Goal: Check status: Check status

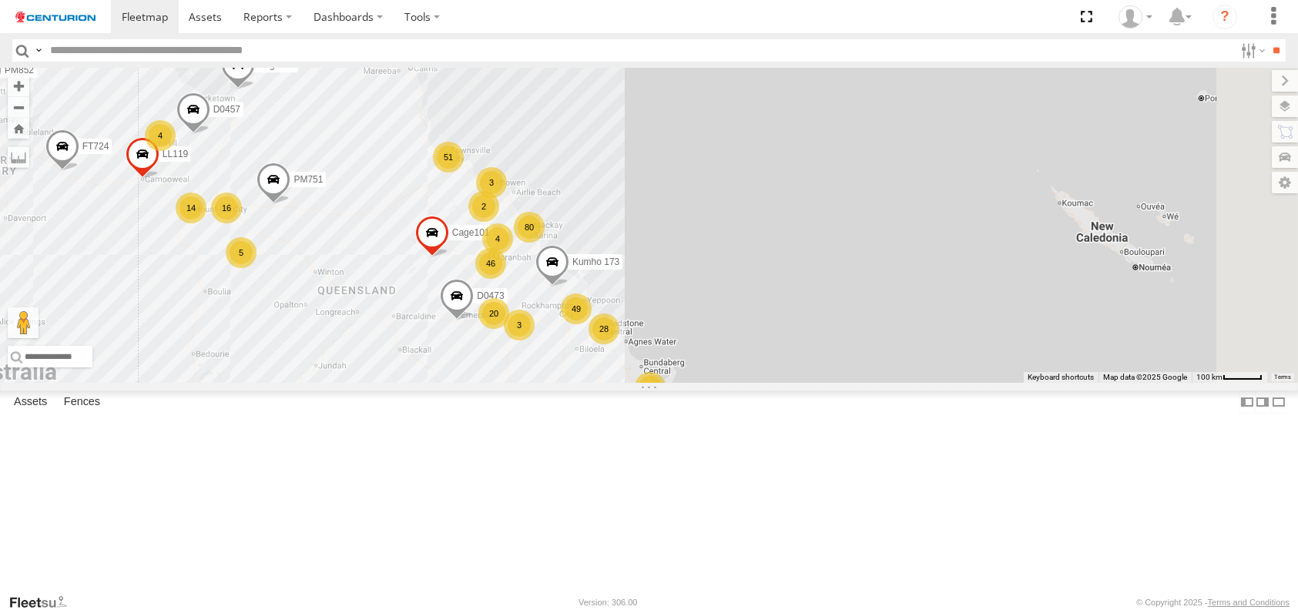
drag, startPoint x: 862, startPoint y: 274, endPoint x: 536, endPoint y: 393, distance: 346.9
click at [536, 383] on div "FT724 Cage008 F0347 F0491 F0261 F0482 PM751 D0474 PM850 TL263 Cage182 F0475 FT7…" at bounding box center [649, 225] width 1298 height 315
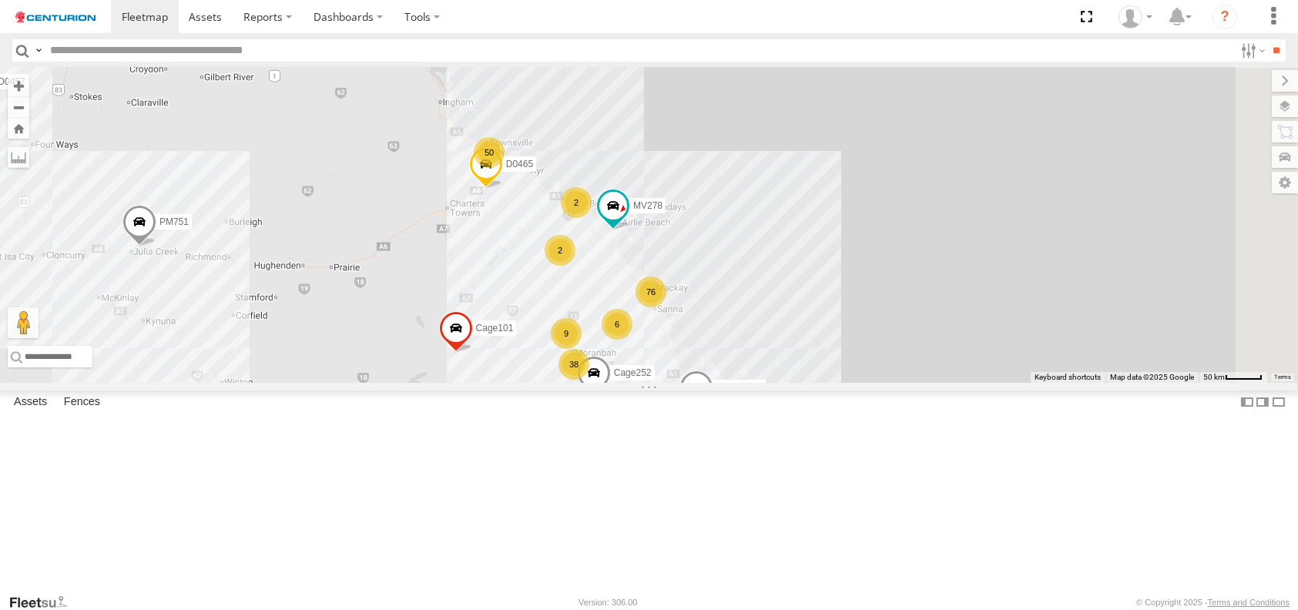
drag, startPoint x: 472, startPoint y: 333, endPoint x: 428, endPoint y: 396, distance: 77.0
click at [428, 383] on div "FT724 Cage008 F0347 F0491 F0261 F0482 PM751 D0474 PM850 TL263 Cage182 F0475 FT7…" at bounding box center [649, 225] width 1298 height 315
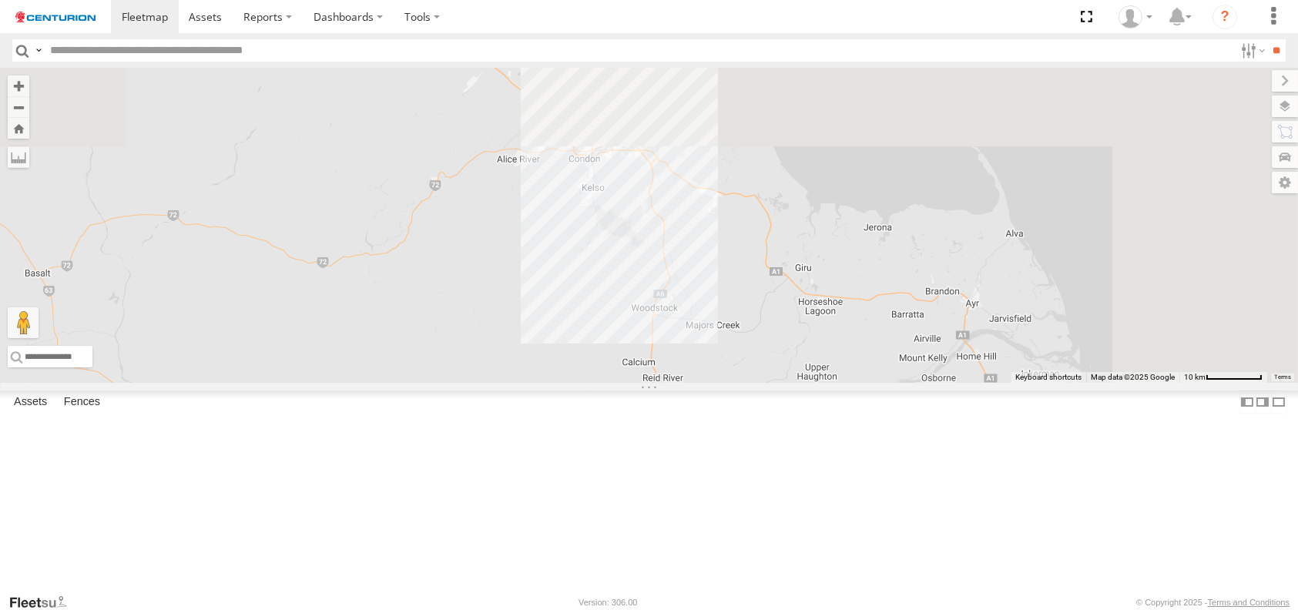
drag, startPoint x: 751, startPoint y: 122, endPoint x: 631, endPoint y: 633, distance: 525.4
click at [631, 610] on html at bounding box center [649, 305] width 1298 height 610
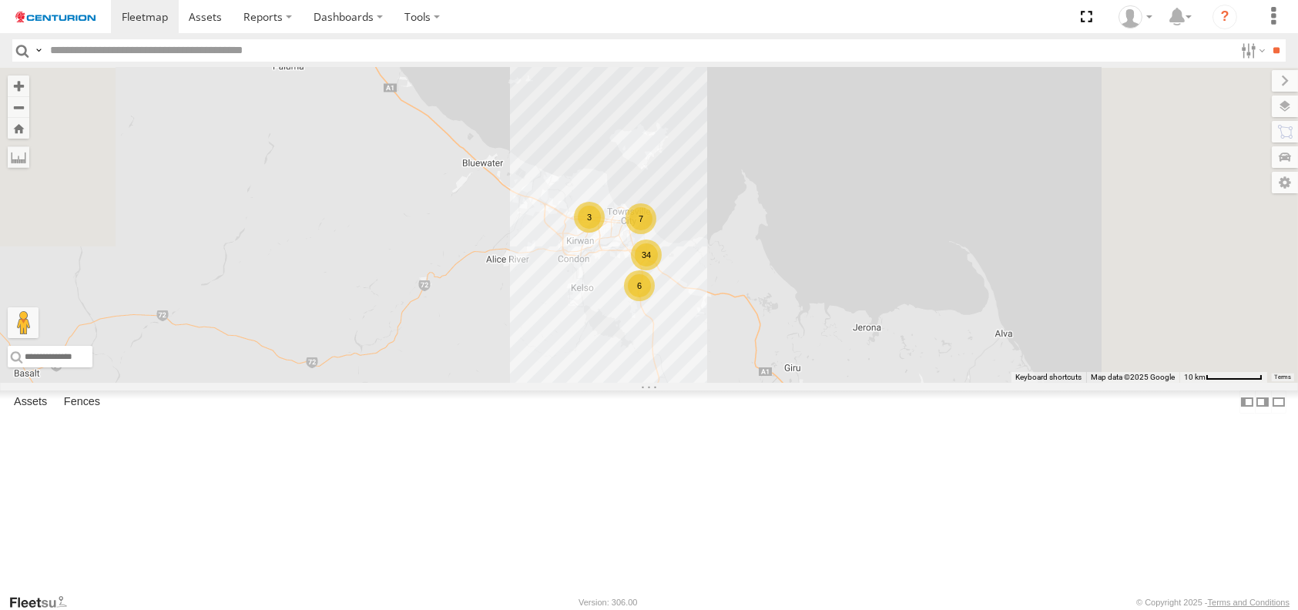
drag, startPoint x: 714, startPoint y: 507, endPoint x: 666, endPoint y: 624, distance: 126.5
click at [666, 610] on html at bounding box center [649, 305] width 1298 height 610
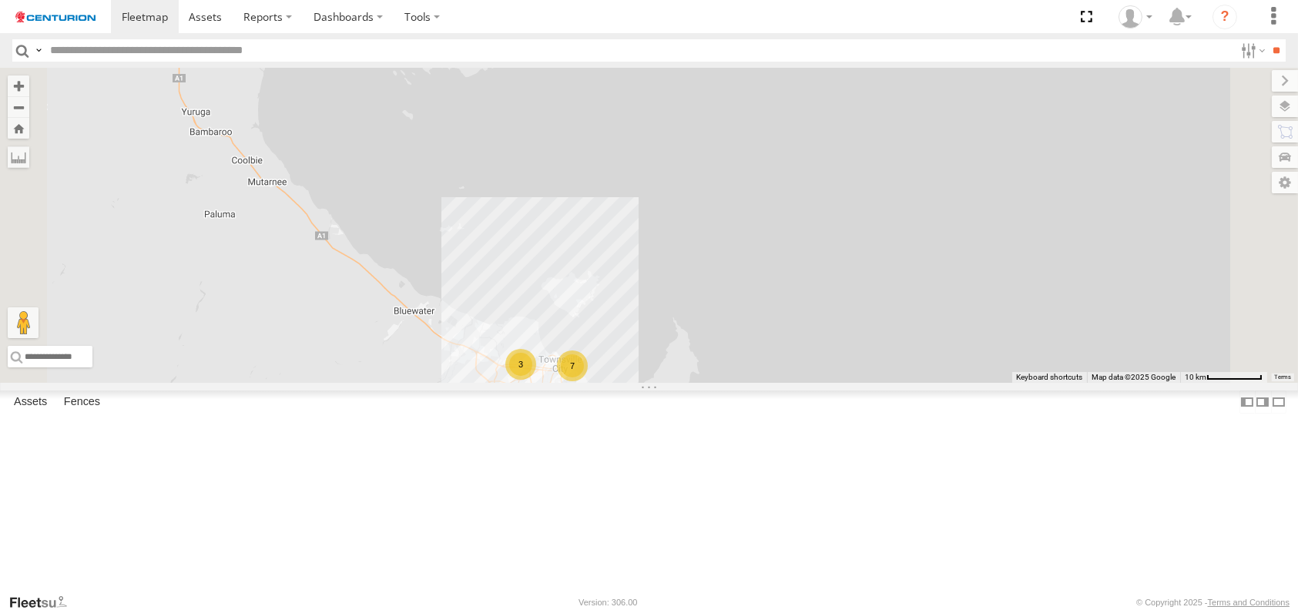
click at [586, 448] on div "6" at bounding box center [571, 433] width 31 height 31
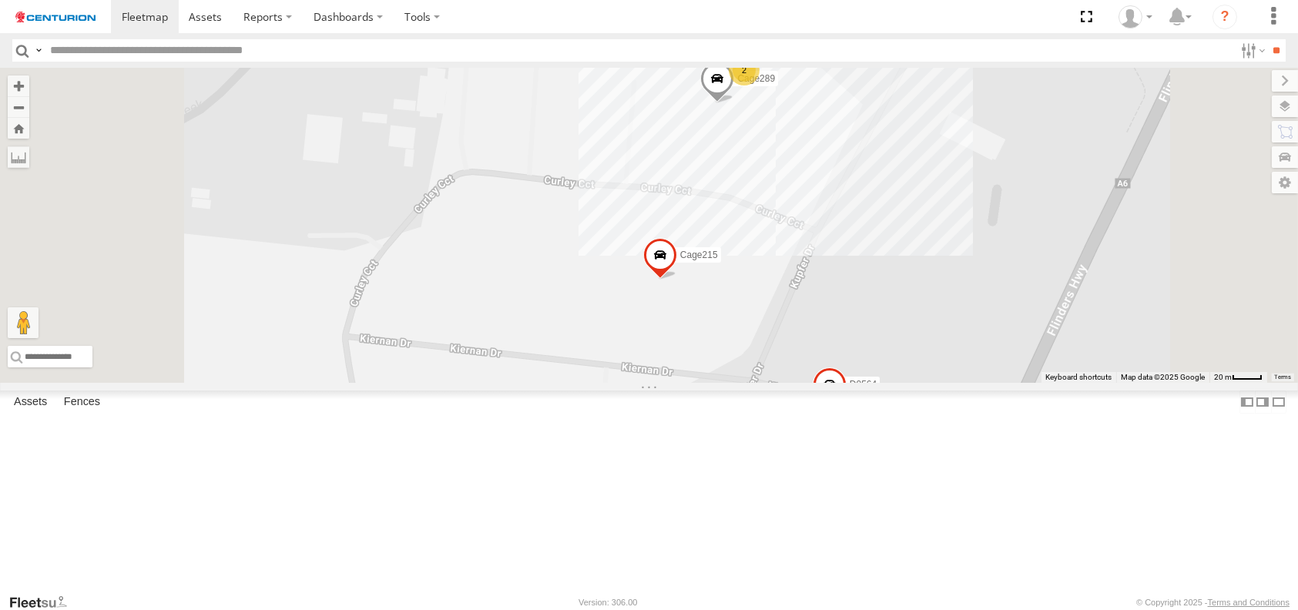
click at [485, 42] on span at bounding box center [469, 22] width 34 height 42
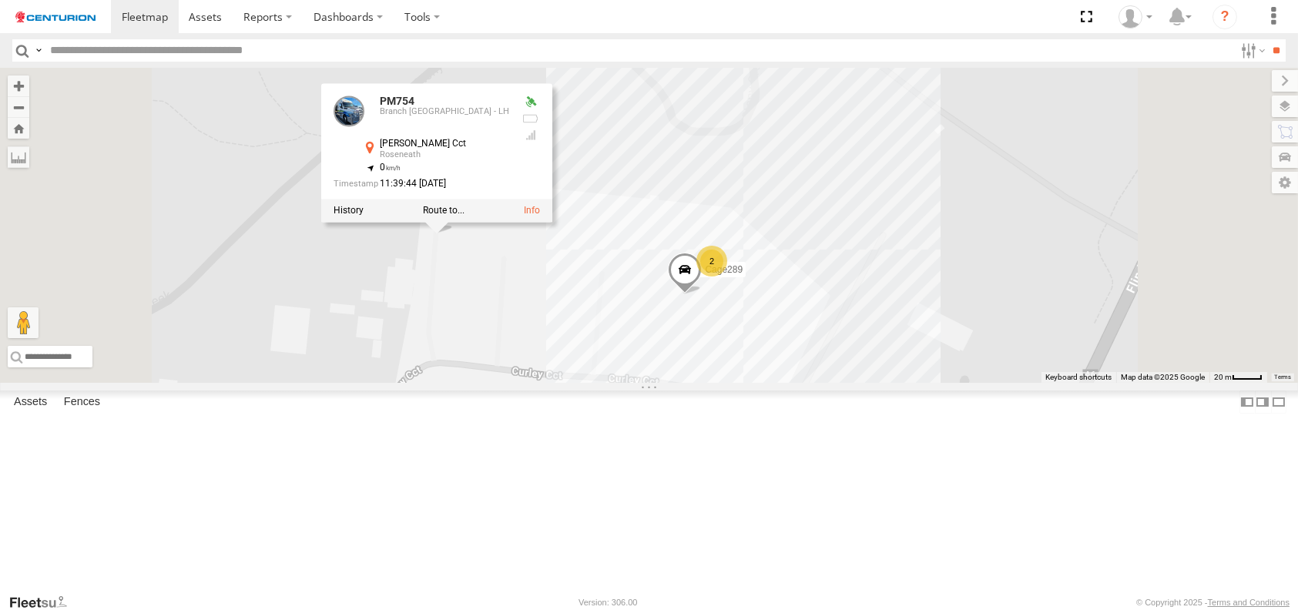
drag, startPoint x: 671, startPoint y: 240, endPoint x: 639, endPoint y: 435, distance: 197.6
click at [639, 383] on div "FT724 Cage008 F0347 F0491 F0261 F0482 PM751 D0474 PM850 TL263 Cage182 F0475 FT7…" at bounding box center [649, 225] width 1298 height 315
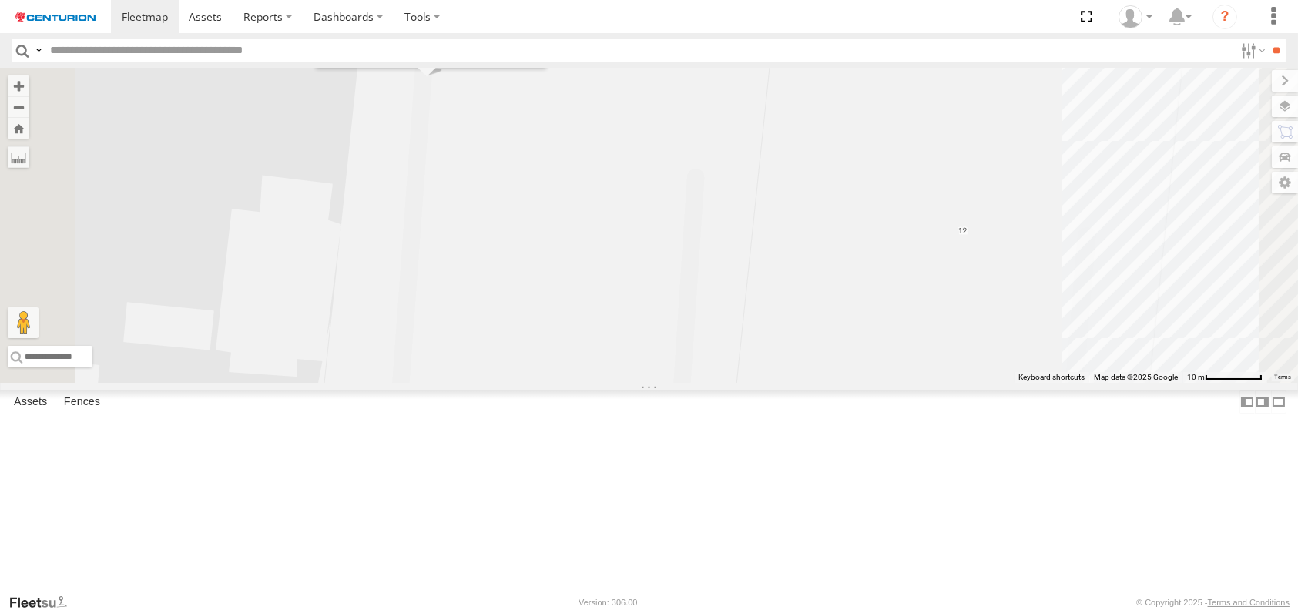
click at [639, 260] on div "FT724 Cage008 F0347 F0491 F0261 F0482 PM751 D0474 PM850 TL263 Cage182 F0475 FT7…" at bounding box center [649, 225] width 1298 height 315
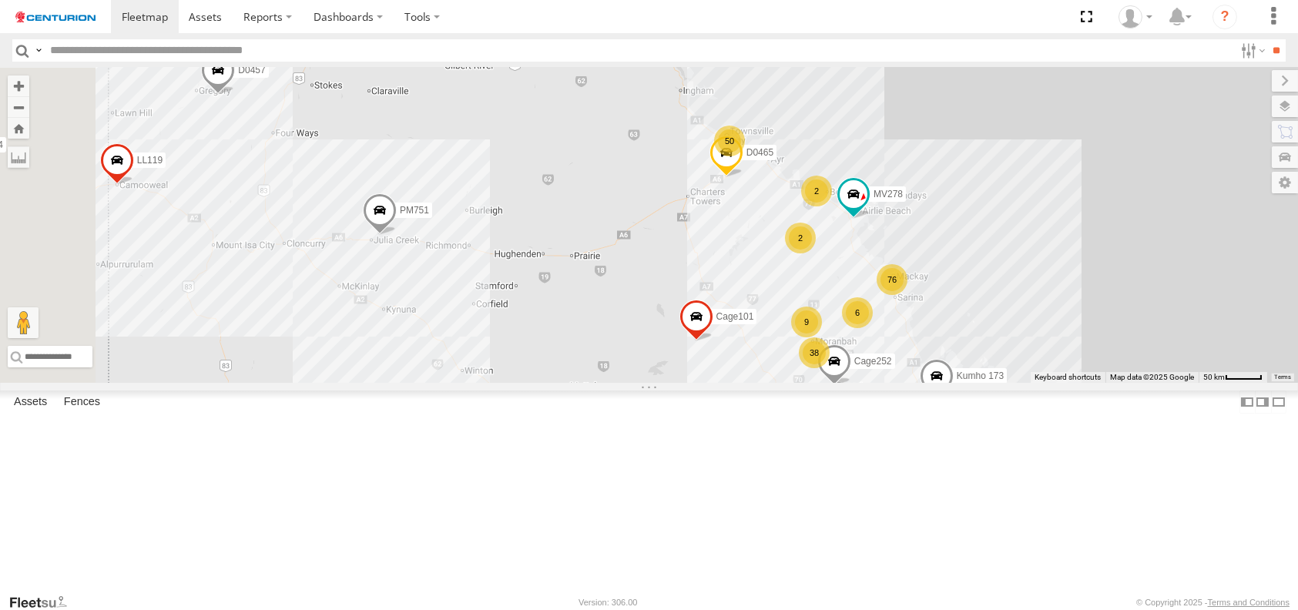
drag, startPoint x: 610, startPoint y: 331, endPoint x: 898, endPoint y: 319, distance: 289.2
click at [898, 319] on div "FT724 Cage008 F0347 F0491 F0261 F0482 PM751 D0474 PM850 TL263 Cage182 F0475 FT7…" at bounding box center [649, 225] width 1298 height 315
click at [396, 235] on span at bounding box center [379, 214] width 34 height 42
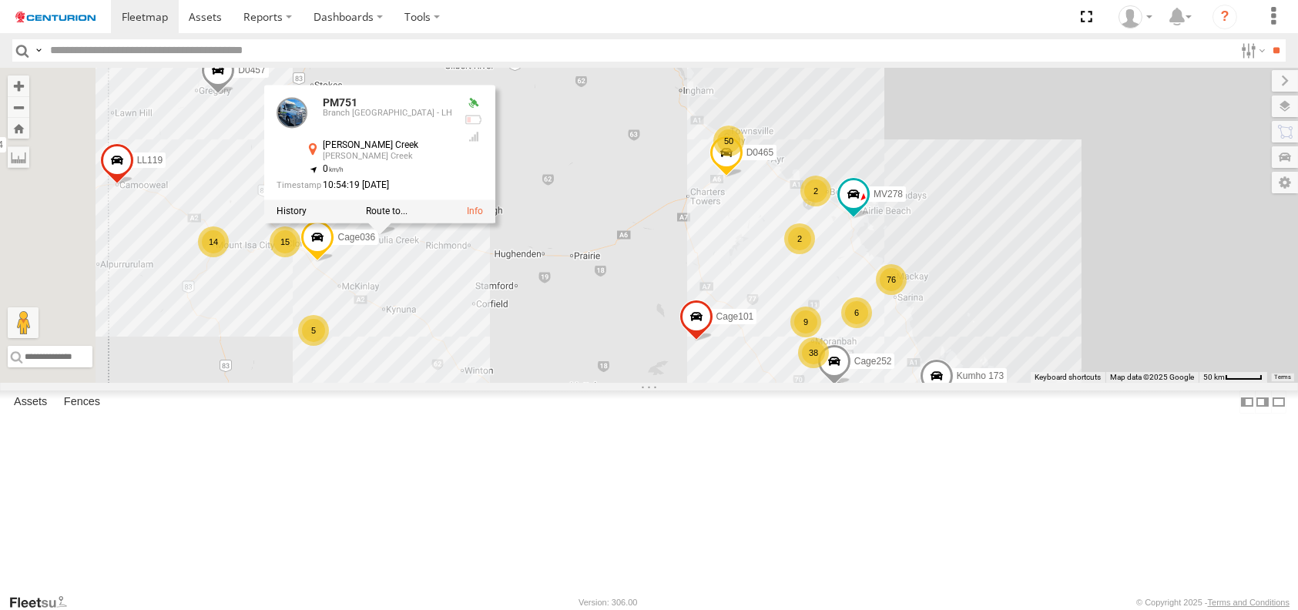
click at [578, 374] on div "FT724 Cage008 F0347 F0491 F0261 F0482 PM751 D0474 PM850 TL263 Cage182 F0475 FT7…" at bounding box center [649, 225] width 1298 height 315
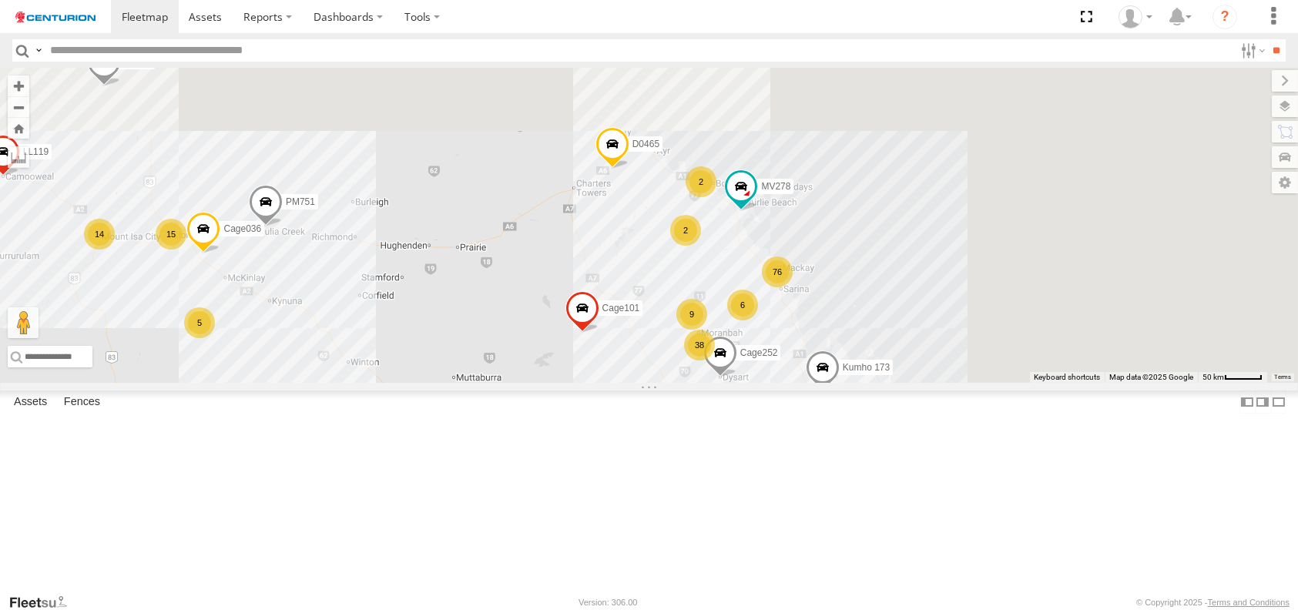
drag, startPoint x: 927, startPoint y: 287, endPoint x: 808, endPoint y: 435, distance: 189.5
click at [808, 383] on div "FT724 Cage008 F0347 F0491 F0261 F0482 PM751 D0474 PM850 TL263 Cage182 F0475 FT7…" at bounding box center [649, 225] width 1298 height 315
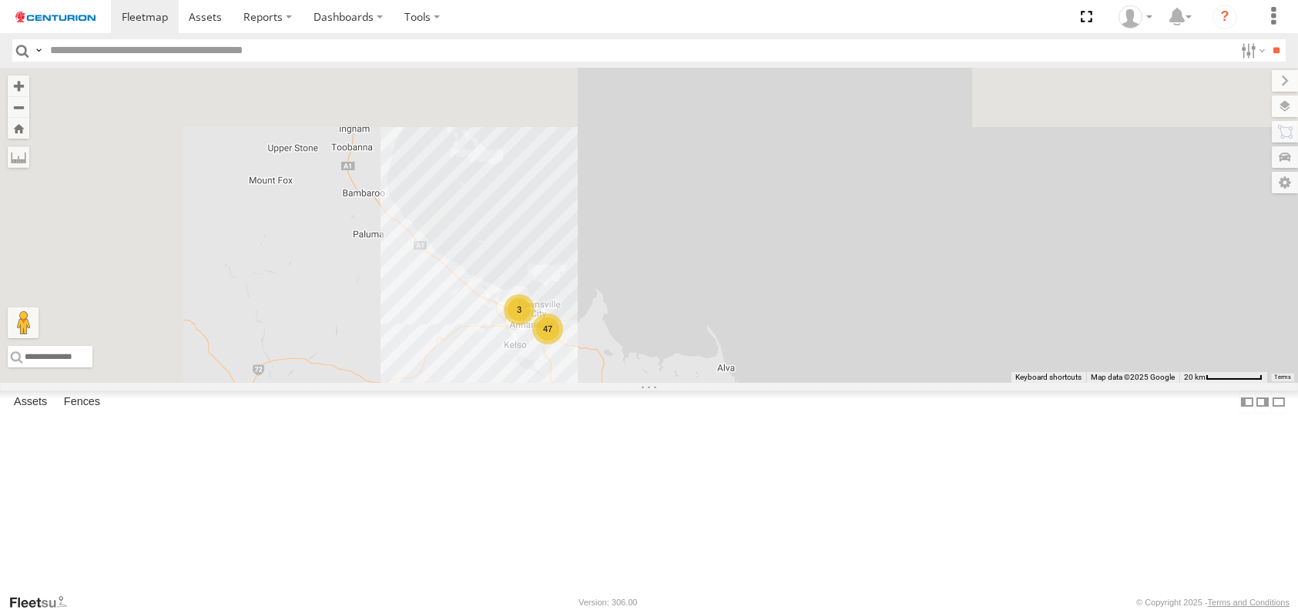
drag, startPoint x: 704, startPoint y: 253, endPoint x: 801, endPoint y: 509, distance: 273.6
click at [801, 383] on div "FT724 Cage008 F0347 F0491 F0261 F0482 PM751 D0474 PM850 TL263 Cage182 F0475 FT7…" at bounding box center [649, 225] width 1298 height 315
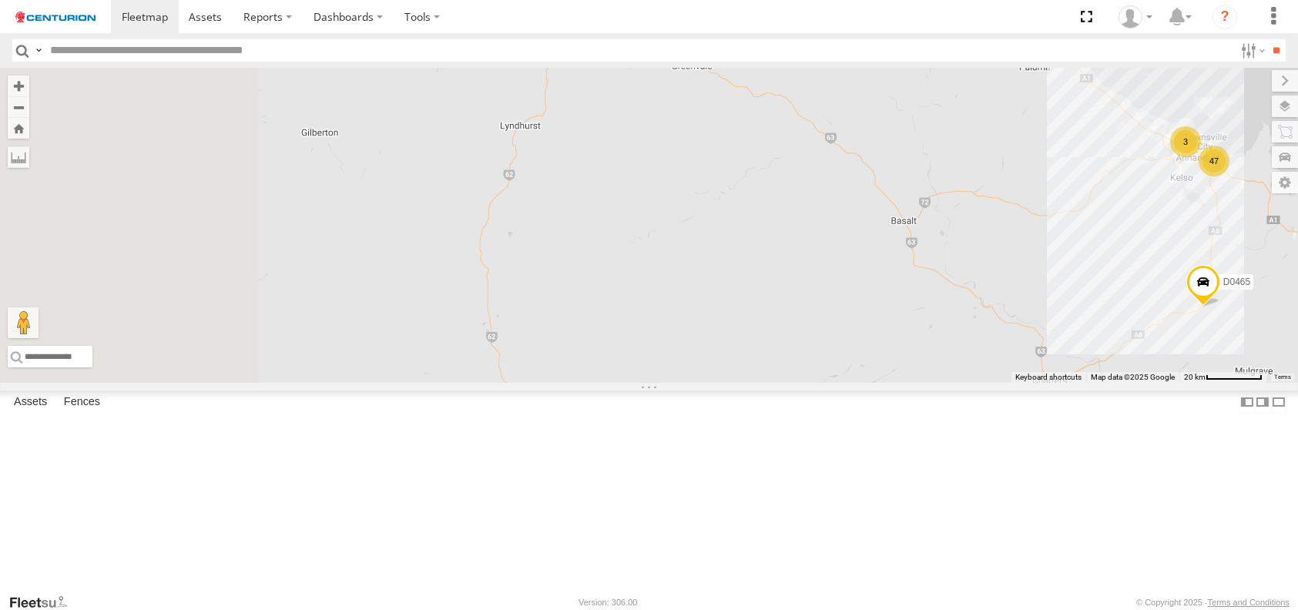
drag, startPoint x: 512, startPoint y: 499, endPoint x: 1315, endPoint y: 270, distance: 835.4
click at [1298, 270] on html at bounding box center [649, 305] width 1298 height 610
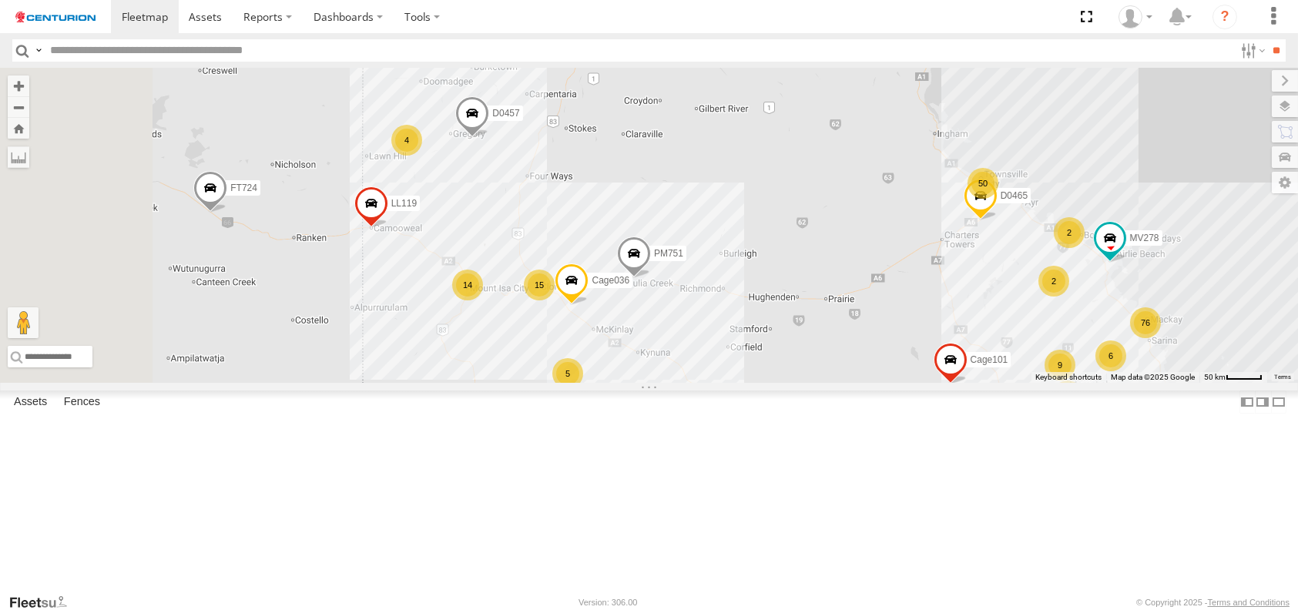
drag, startPoint x: 767, startPoint y: 492, endPoint x: 902, endPoint y: 385, distance: 171.6
click at [902, 383] on div "FT724 Cage008 F0347 F0491 F0261 F0482 PM751 D0474 PM850 TL263 Cage182 F0475 FT7…" at bounding box center [649, 225] width 1298 height 315
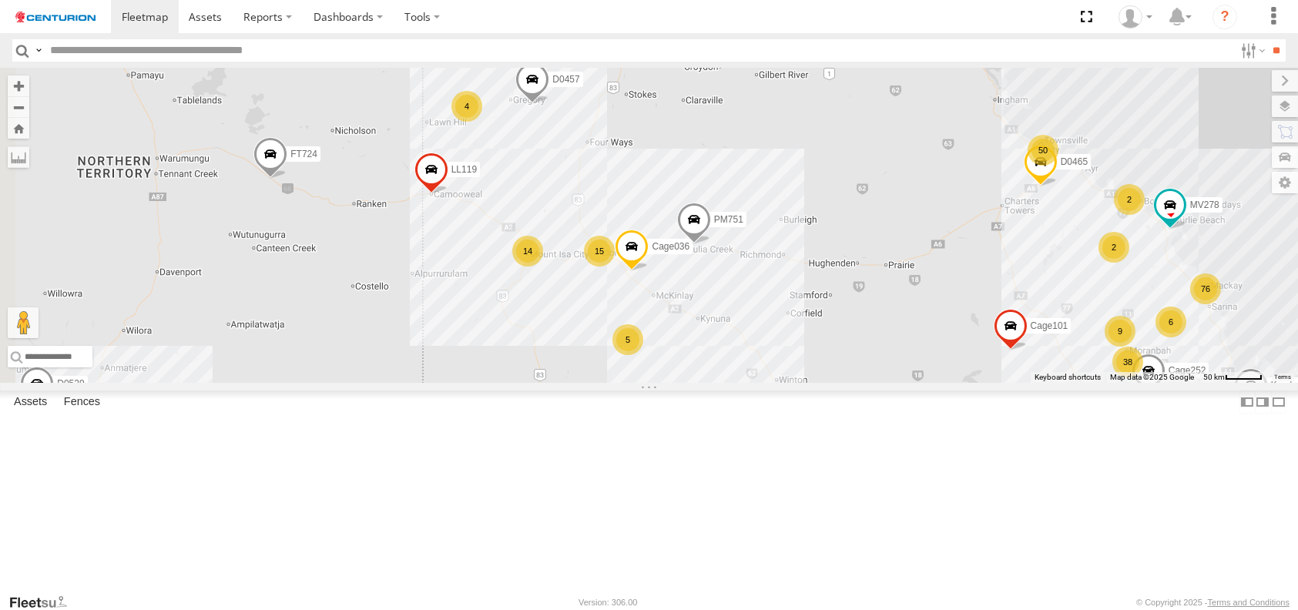
click at [615, 267] on div "15" at bounding box center [599, 251] width 31 height 31
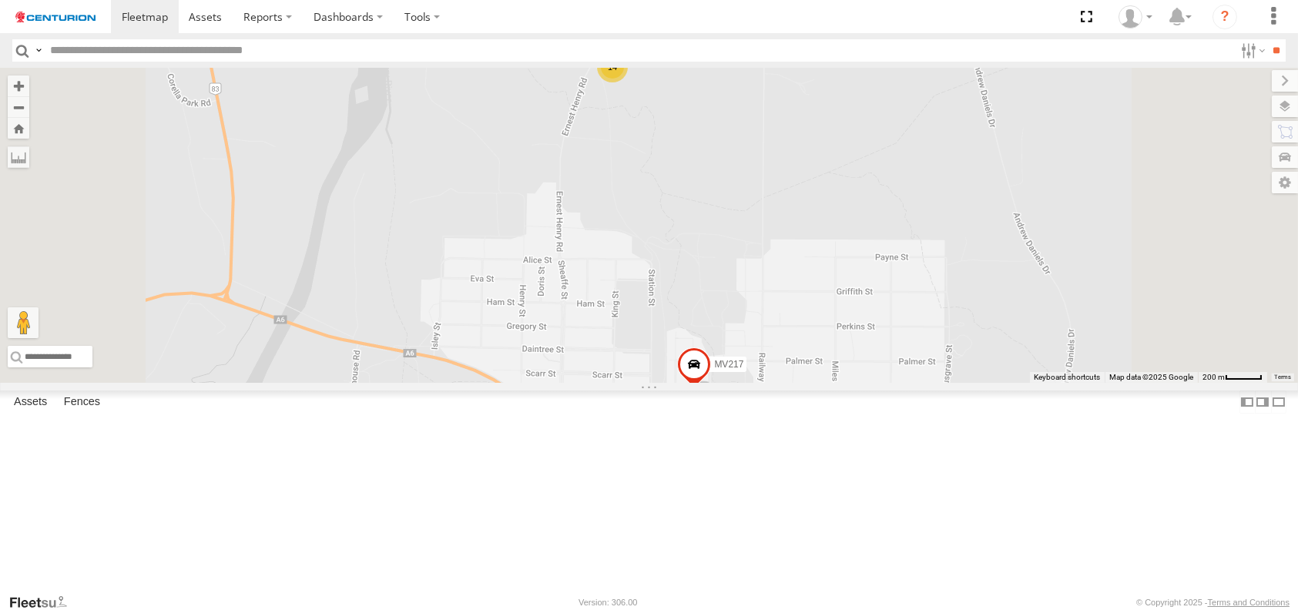
click at [628, 82] on div "14" at bounding box center [612, 67] width 31 height 31
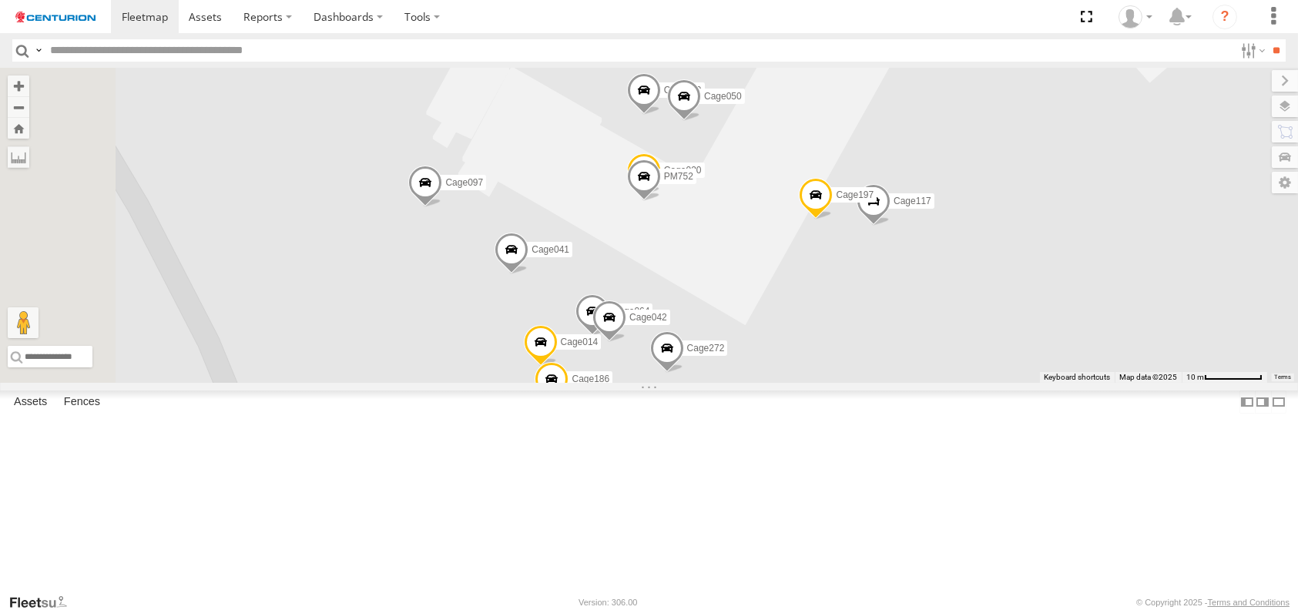
click at [660, 201] on span at bounding box center [643, 181] width 34 height 42
